Goal: Navigation & Orientation: Find specific page/section

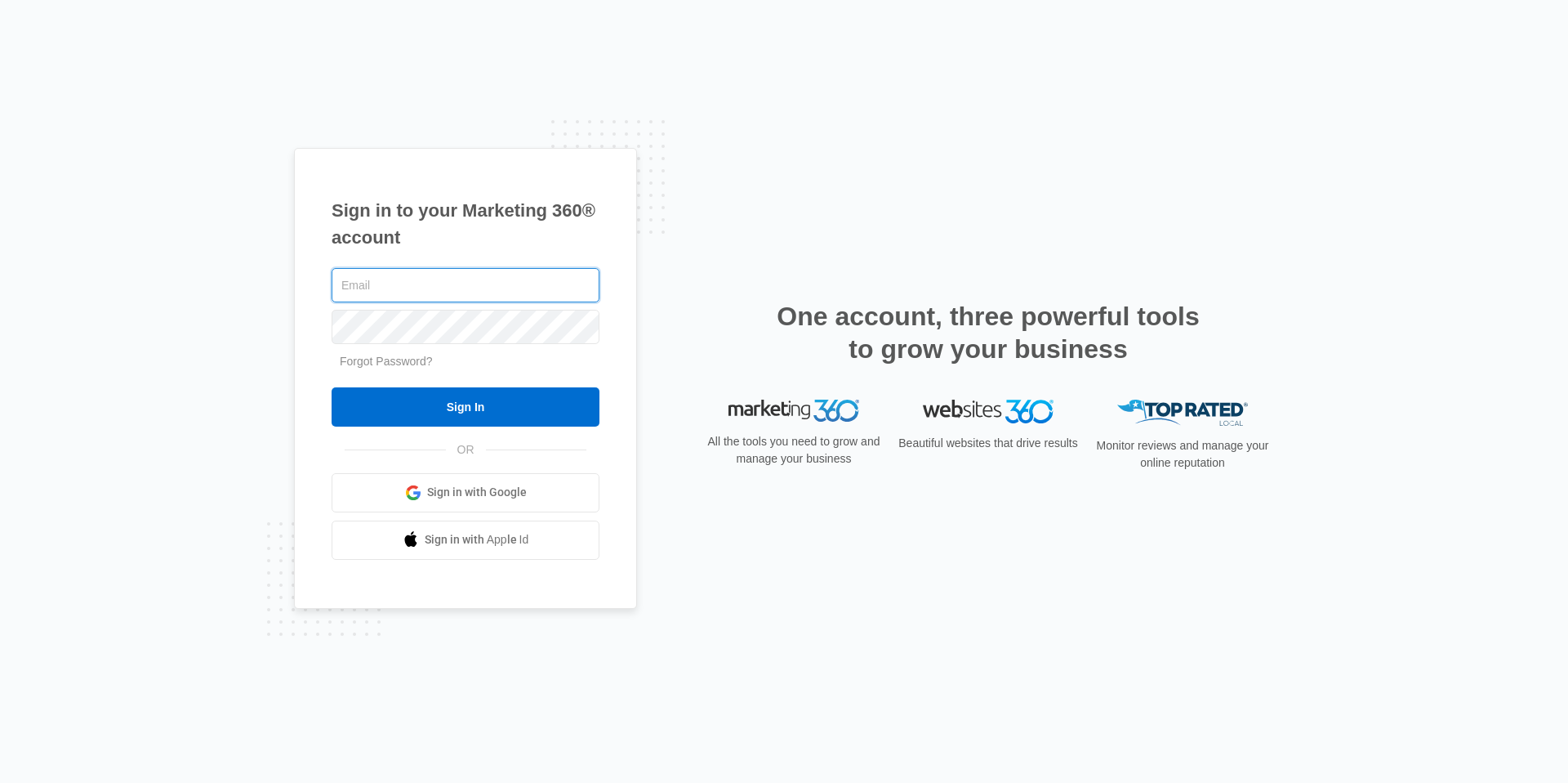
type input "[PERSON_NAME][EMAIL_ADDRESS][PERSON_NAME][DOMAIN_NAME]"
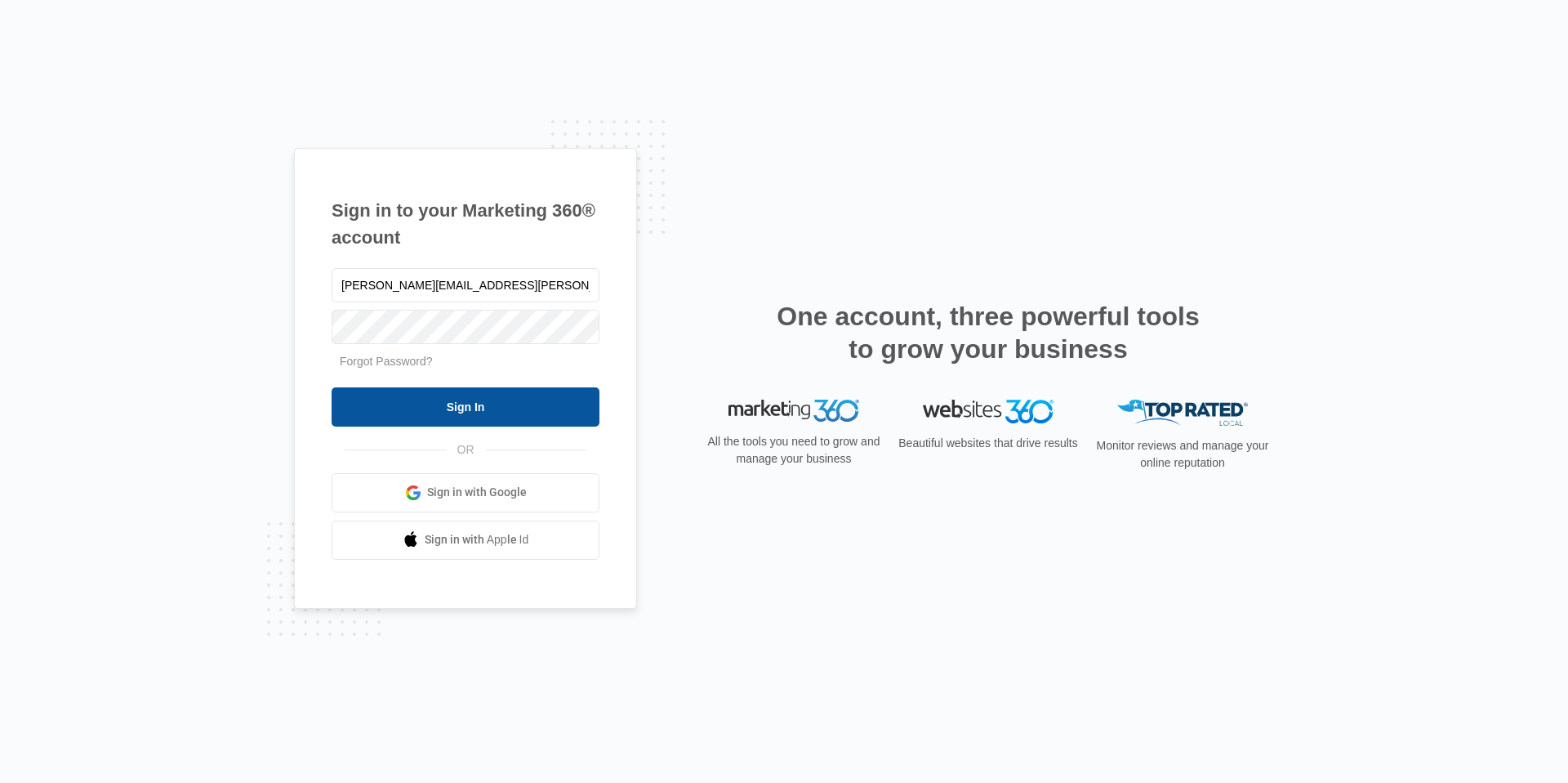
click at [548, 401] on input "Sign In" at bounding box center [465, 407] width 268 height 39
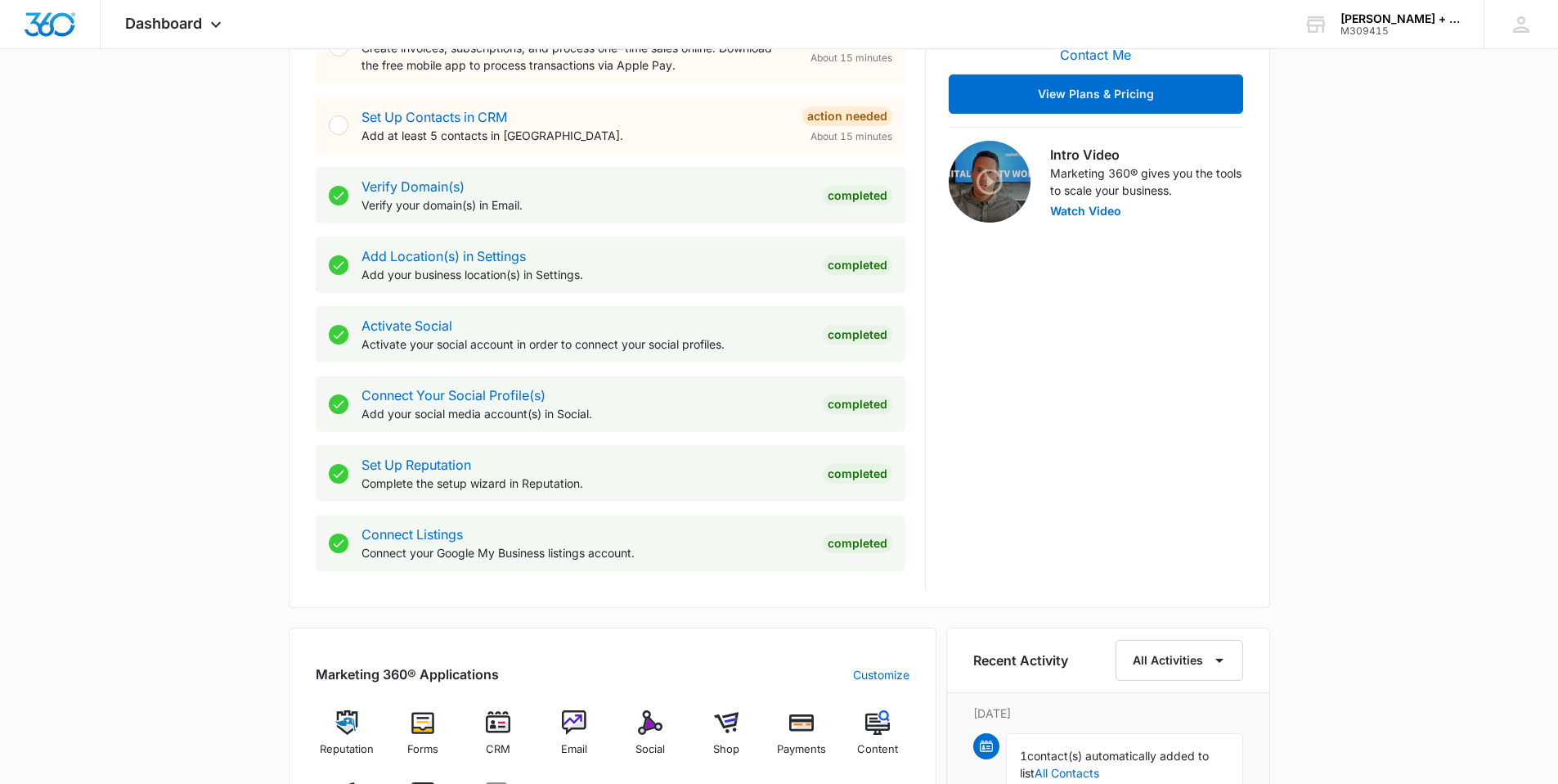
scroll to position [457, 0]
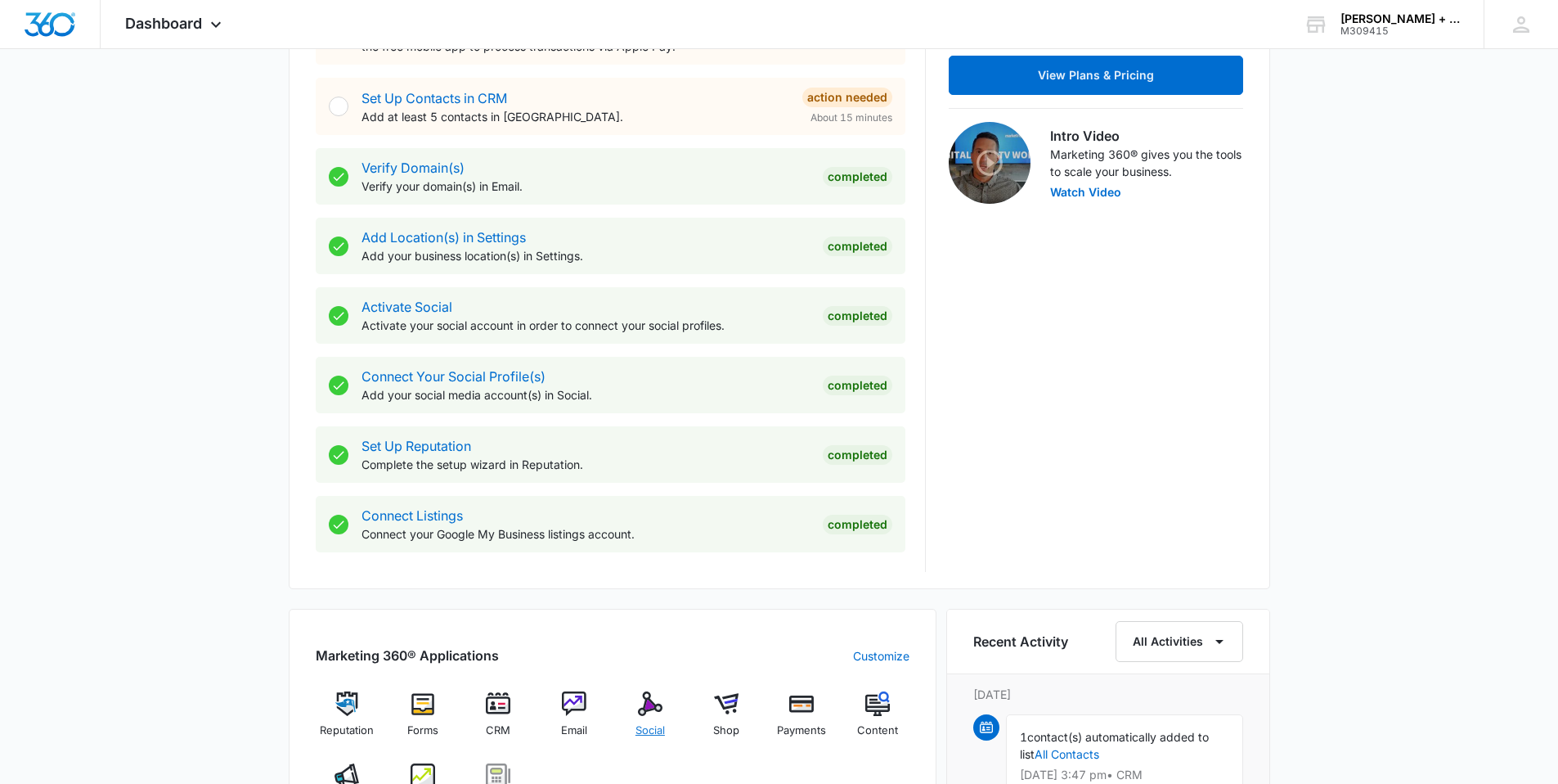
click at [656, 706] on img at bounding box center [650, 703] width 25 height 25
